Goal: Task Accomplishment & Management: Manage account settings

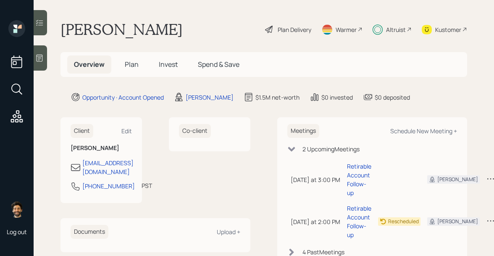
click at [167, 61] on span "Invest" at bounding box center [168, 64] width 19 height 9
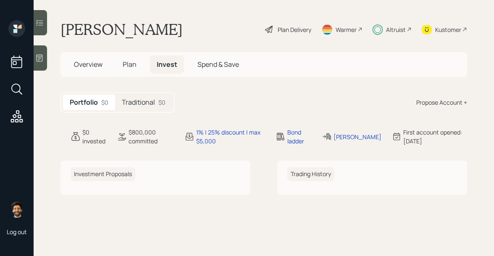
click at [132, 70] on h5 "Plan" at bounding box center [129, 64] width 27 height 18
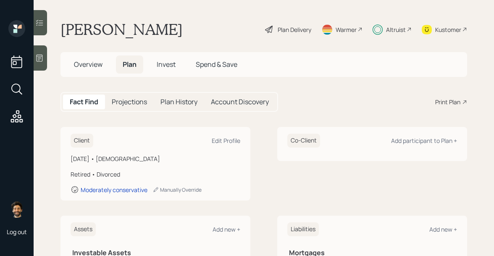
click at [163, 57] on h5 "Invest" at bounding box center [166, 64] width 32 height 18
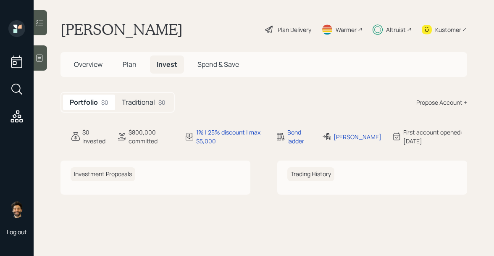
click at [142, 98] on h5 "Traditional" at bounding box center [138, 102] width 33 height 8
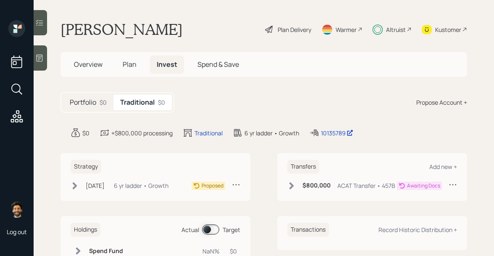
click at [144, 179] on div "Strategy Aug 4, 2025 Monday, August 4, 2025 2:07 PM EDT 6 yr ladder • Growth Pr…" at bounding box center [155, 177] width 190 height 48
click at [144, 183] on div "6 yr ladder • Growth" at bounding box center [141, 185] width 55 height 9
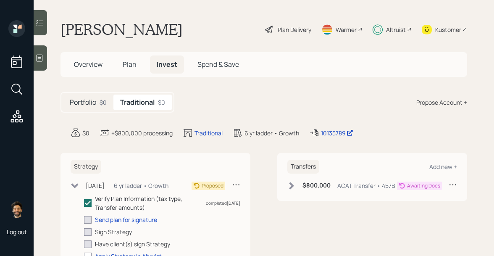
click at [123, 214] on div "Verify Plan Information (tax type, Transfer amounts) completed 09/02/25 Send pl…" at bounding box center [162, 227] width 156 height 66
click at [125, 219] on div "Send plan for signature" at bounding box center [126, 219] width 62 height 9
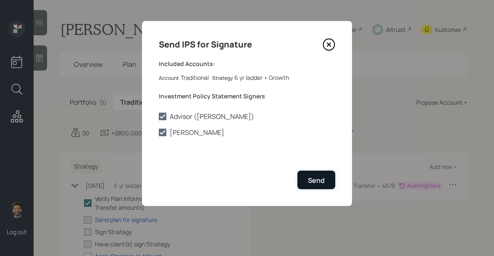
click at [312, 180] on div "Send" at bounding box center [316, 180] width 17 height 9
checkbox input "true"
